Goal: Download file/media

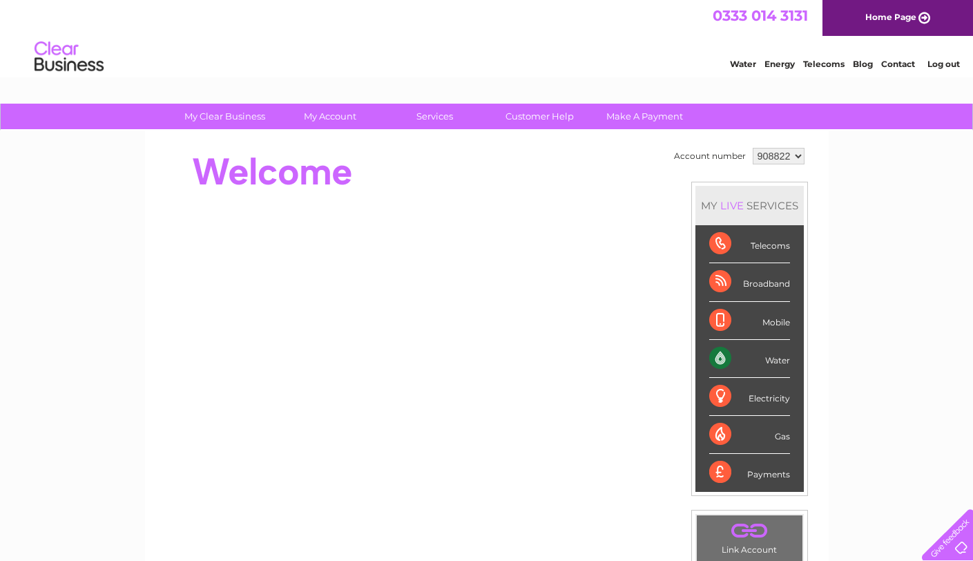
scroll to position [69, 0]
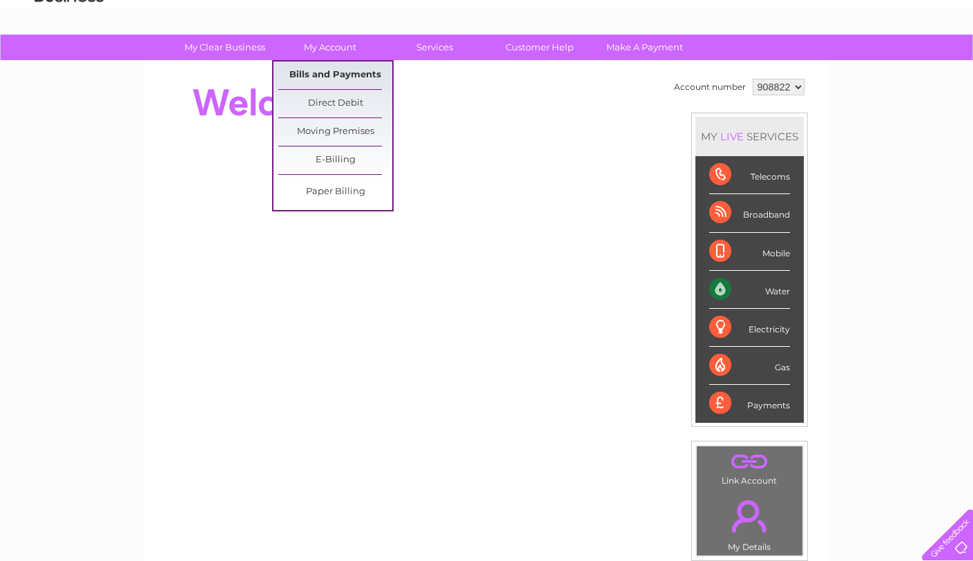
click at [320, 80] on link "Bills and Payments" at bounding box center [335, 75] width 114 height 28
click at [323, 74] on link "Bills and Payments" at bounding box center [335, 75] width 114 height 28
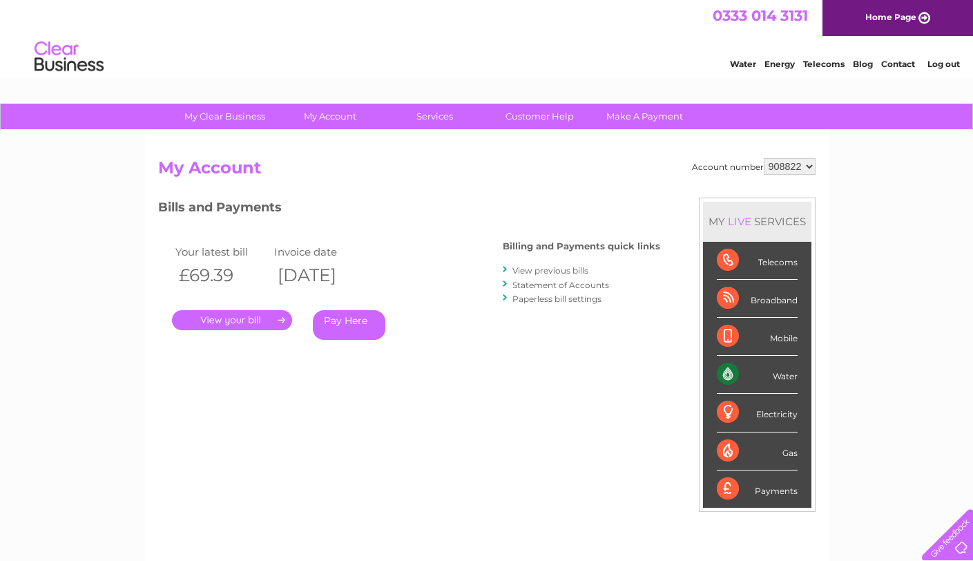
click at [274, 322] on link "." at bounding box center [232, 320] width 120 height 20
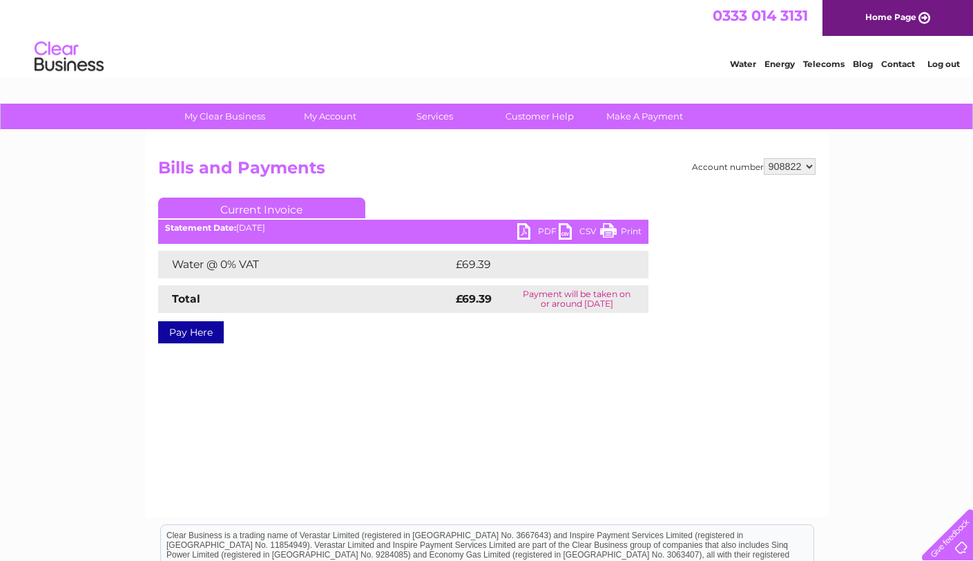
click at [526, 229] on link "PDF" at bounding box center [537, 233] width 41 height 20
click at [811, 165] on select "908822 908823" at bounding box center [790, 166] width 52 height 17
select select "908823"
click at [764, 158] on select "908822 908823" at bounding box center [790, 166] width 52 height 17
click at [790, 164] on select "908822 908823" at bounding box center [790, 166] width 52 height 17
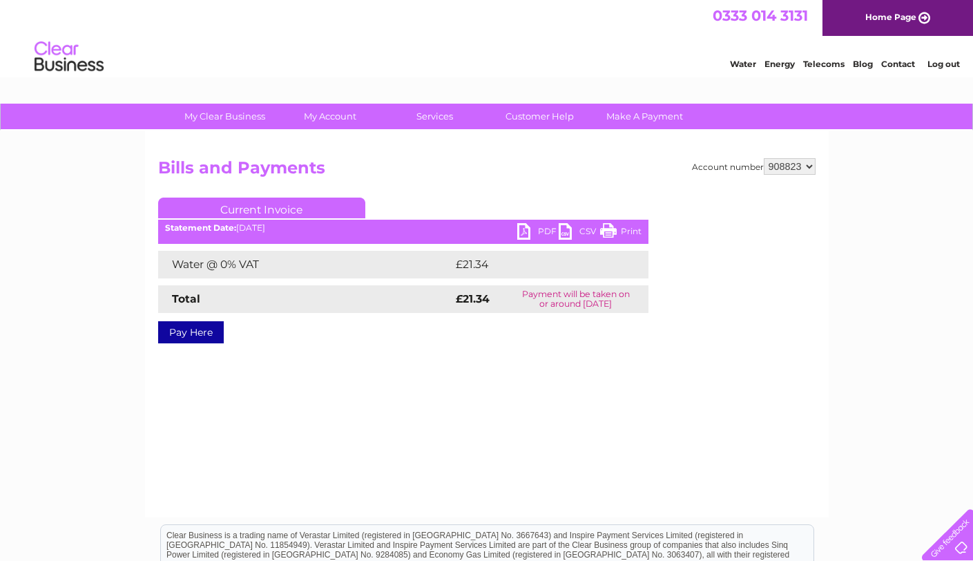
click at [764, 158] on select "908822 908823" at bounding box center [790, 166] width 52 height 17
click at [527, 229] on link "PDF" at bounding box center [537, 233] width 41 height 20
